Goal: Task Accomplishment & Management: Use online tool/utility

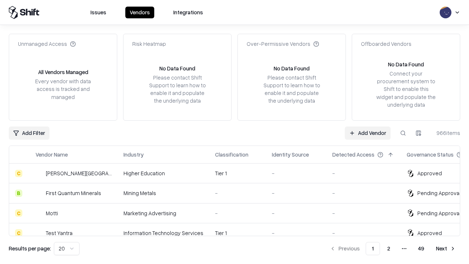
click at [367, 133] on link "Add Vendor" at bounding box center [368, 132] width 46 height 13
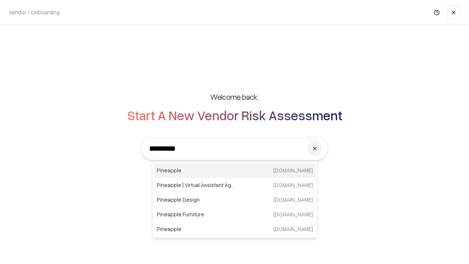
click at [235, 170] on div "Pineapple pineappleenergy.com" at bounding box center [235, 170] width 162 height 15
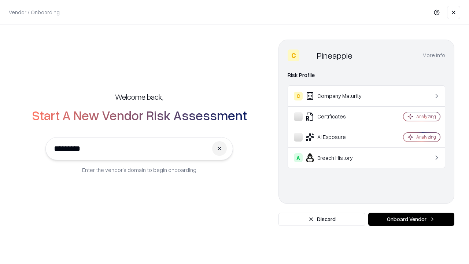
type input "*********"
click at [411, 219] on button "Onboard Vendor" at bounding box center [411, 218] width 86 height 13
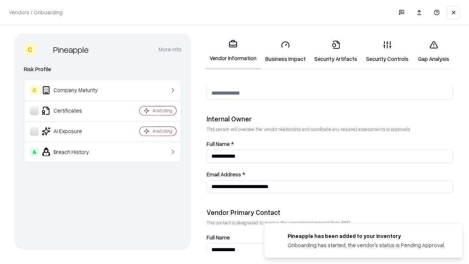
scroll to position [379, 0]
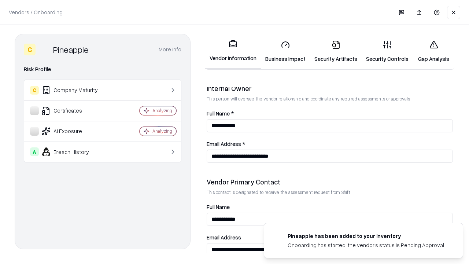
click at [285, 51] on link "Business Impact" at bounding box center [285, 51] width 49 height 34
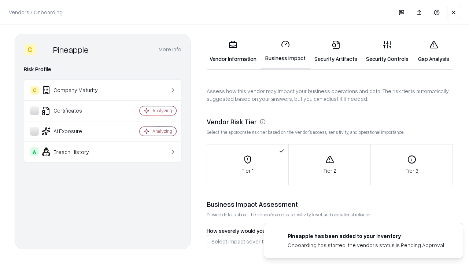
click at [335, 51] on link "Security Artifacts" at bounding box center [336, 51] width 52 height 34
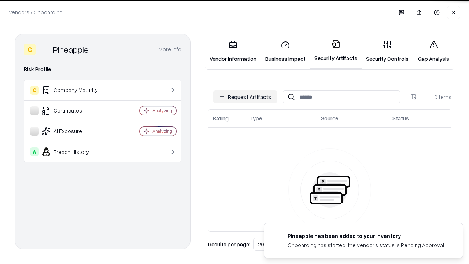
click at [245, 97] on button "Request Artifacts" at bounding box center [245, 96] width 64 height 13
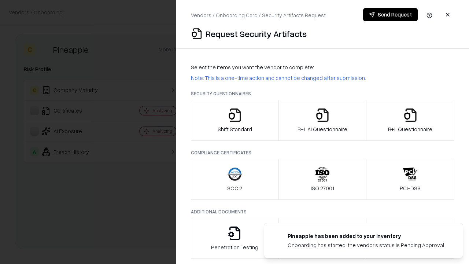
click at [234, 120] on icon "button" at bounding box center [234, 115] width 15 height 15
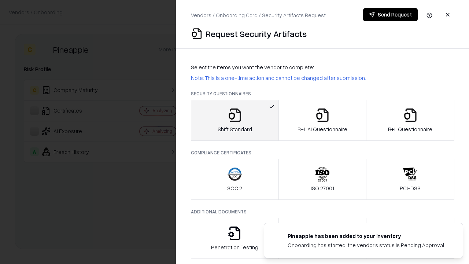
click at [390, 15] on button "Send Request" at bounding box center [390, 14] width 55 height 13
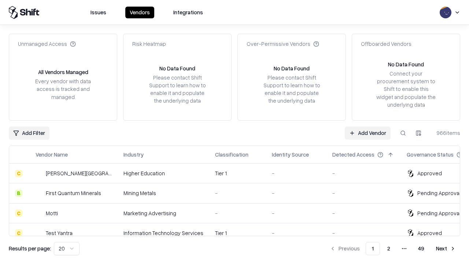
click at [403, 133] on button at bounding box center [402, 132] width 13 height 13
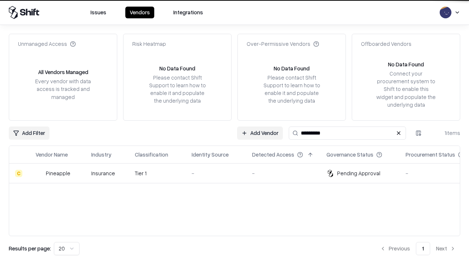
type input "*********"
click at [239, 173] on div "-" at bounding box center [216, 173] width 49 height 8
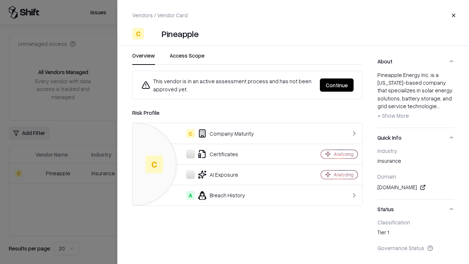
click at [337, 85] on button "Continue" at bounding box center [337, 84] width 34 height 13
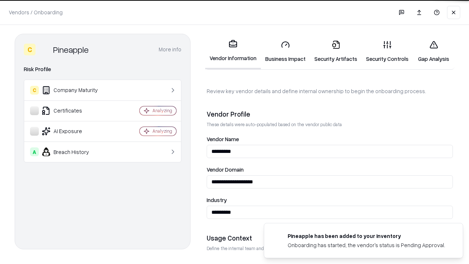
click at [335, 51] on link "Security Artifacts" at bounding box center [336, 51] width 52 height 34
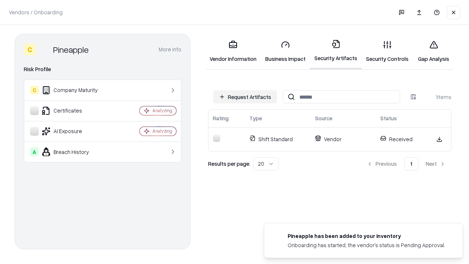
click at [387, 51] on link "Security Controls" at bounding box center [386, 51] width 51 height 34
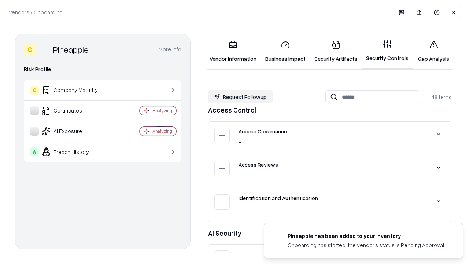
click at [240, 97] on button "Request Followup" at bounding box center [240, 96] width 64 height 13
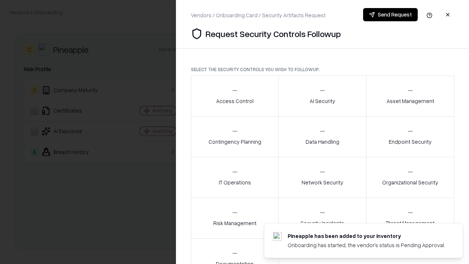
click at [234, 96] on div "Access Control" at bounding box center [234, 96] width 37 height 18
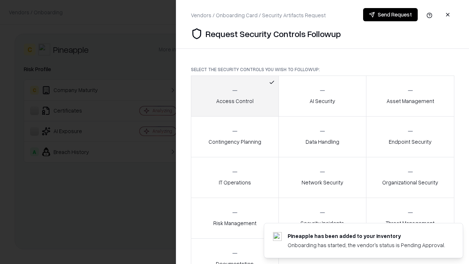
click at [390, 15] on button "Send Request" at bounding box center [390, 14] width 55 height 13
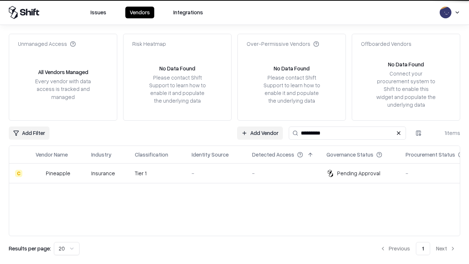
type input "*********"
click at [239, 173] on div "-" at bounding box center [216, 173] width 49 height 8
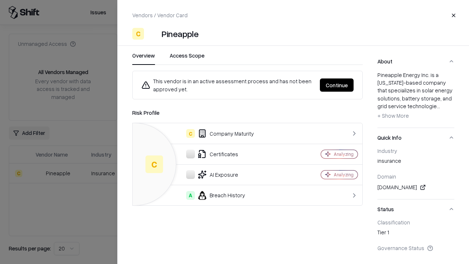
click at [337, 85] on button "Continue" at bounding box center [337, 84] width 34 height 13
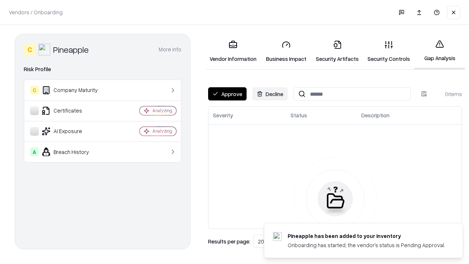
click at [227, 94] on button "Approve" at bounding box center [227, 93] width 38 height 13
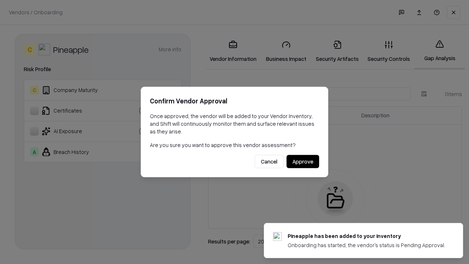
click at [303, 161] on button "Approve" at bounding box center [302, 161] width 33 height 13
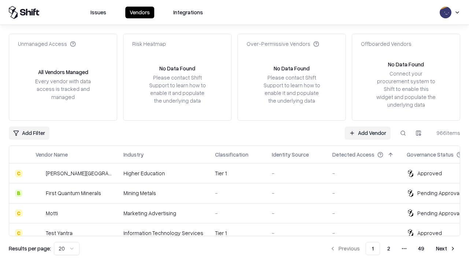
type input "*********"
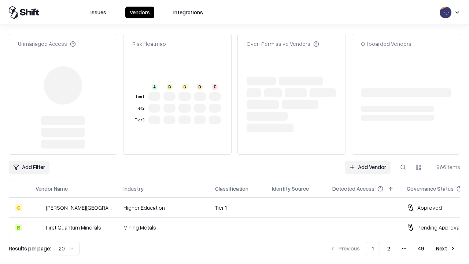
click at [367, 160] on link "Add Vendor" at bounding box center [368, 166] width 46 height 13
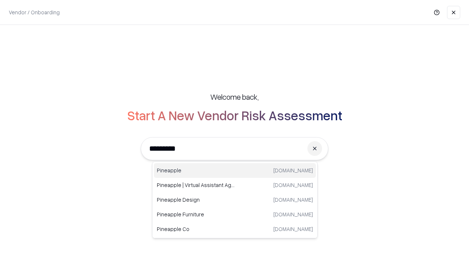
click at [235, 170] on div "Pineapple pineappleenergy.com" at bounding box center [235, 170] width 162 height 15
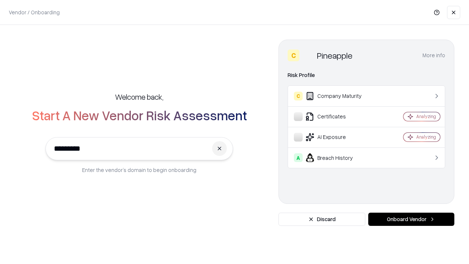
type input "*********"
click at [411, 219] on button "Onboard Vendor" at bounding box center [411, 218] width 86 height 13
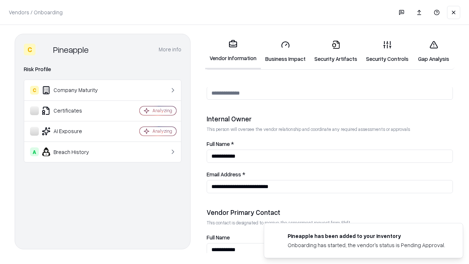
scroll to position [379, 0]
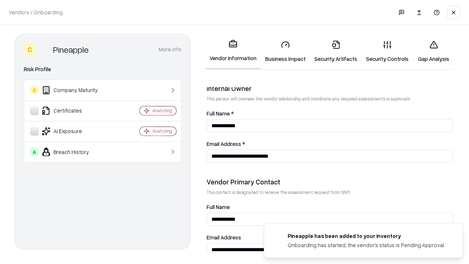
click at [433, 51] on link "Gap Analysis" at bounding box center [433, 51] width 41 height 34
